Goal: Find specific page/section

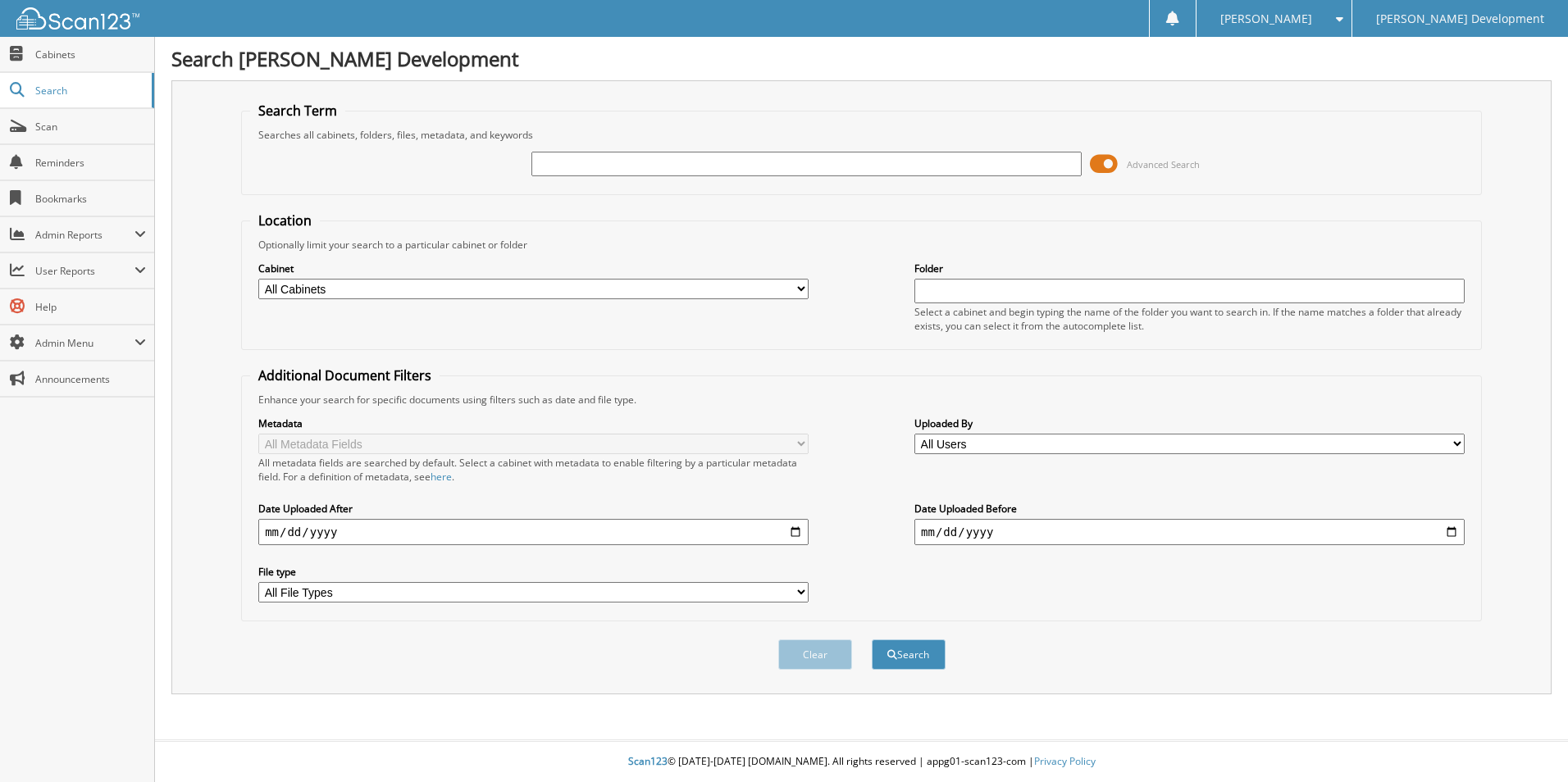
click at [594, 162] on input "text" at bounding box center [807, 163] width 550 height 24
type input "bankschott"
click at [871, 639] on button "Search" at bounding box center [908, 654] width 74 height 30
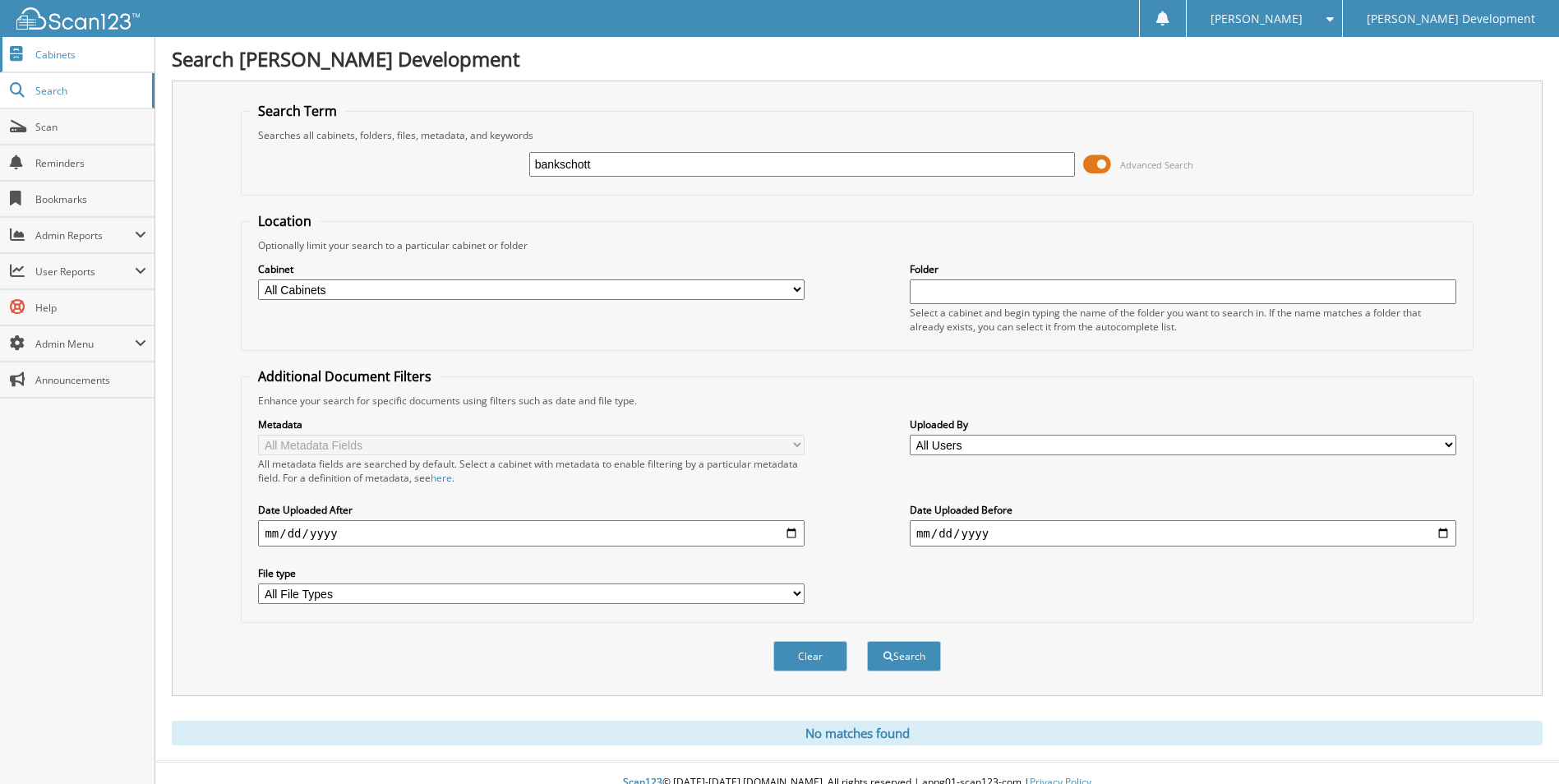
click at [43, 54] on span "Cabinets" at bounding box center [91, 55] width 111 height 14
